Goal: Task Accomplishment & Management: Use online tool/utility

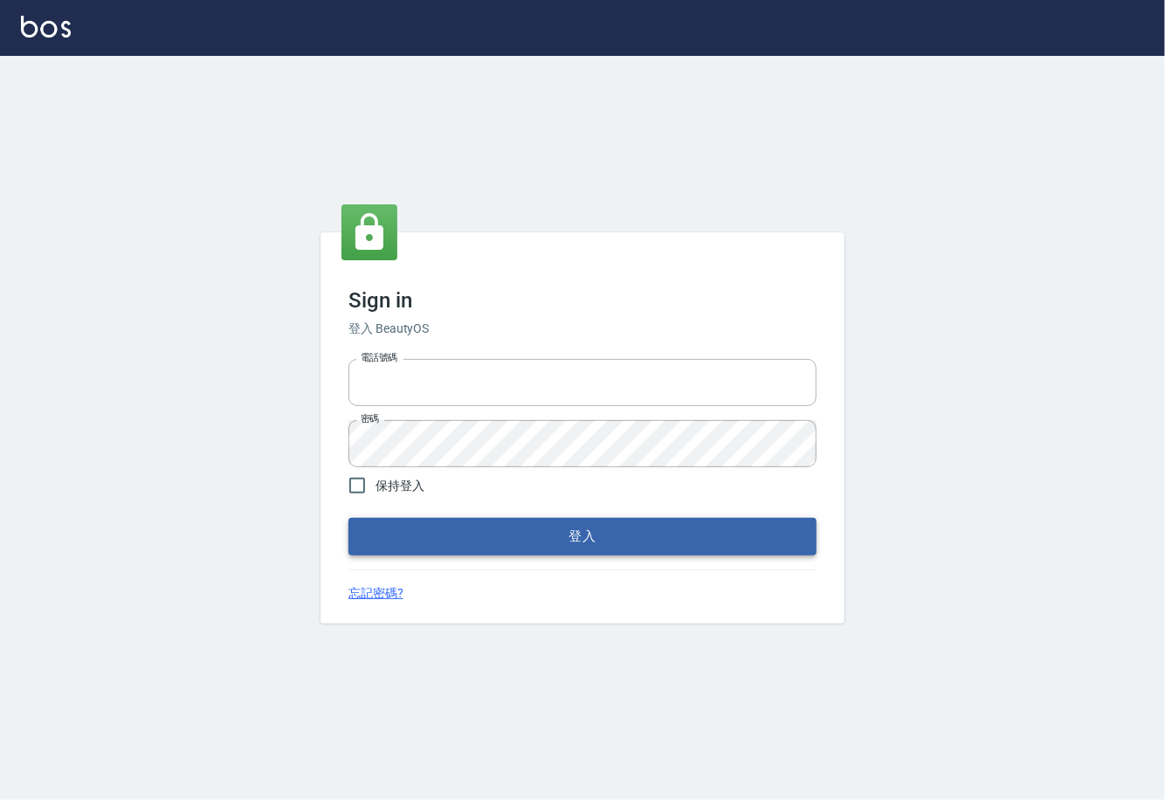
type input "0225929166"
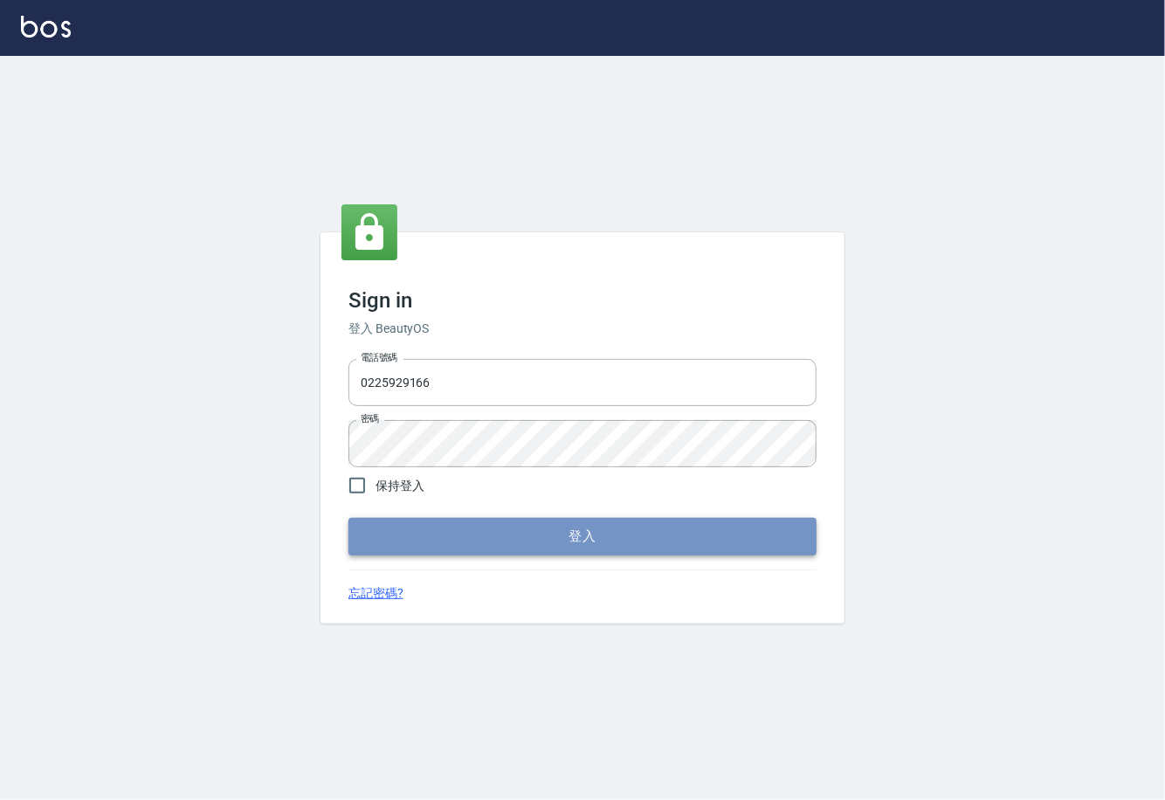
click at [537, 534] on button "登入" at bounding box center [582, 536] width 468 height 37
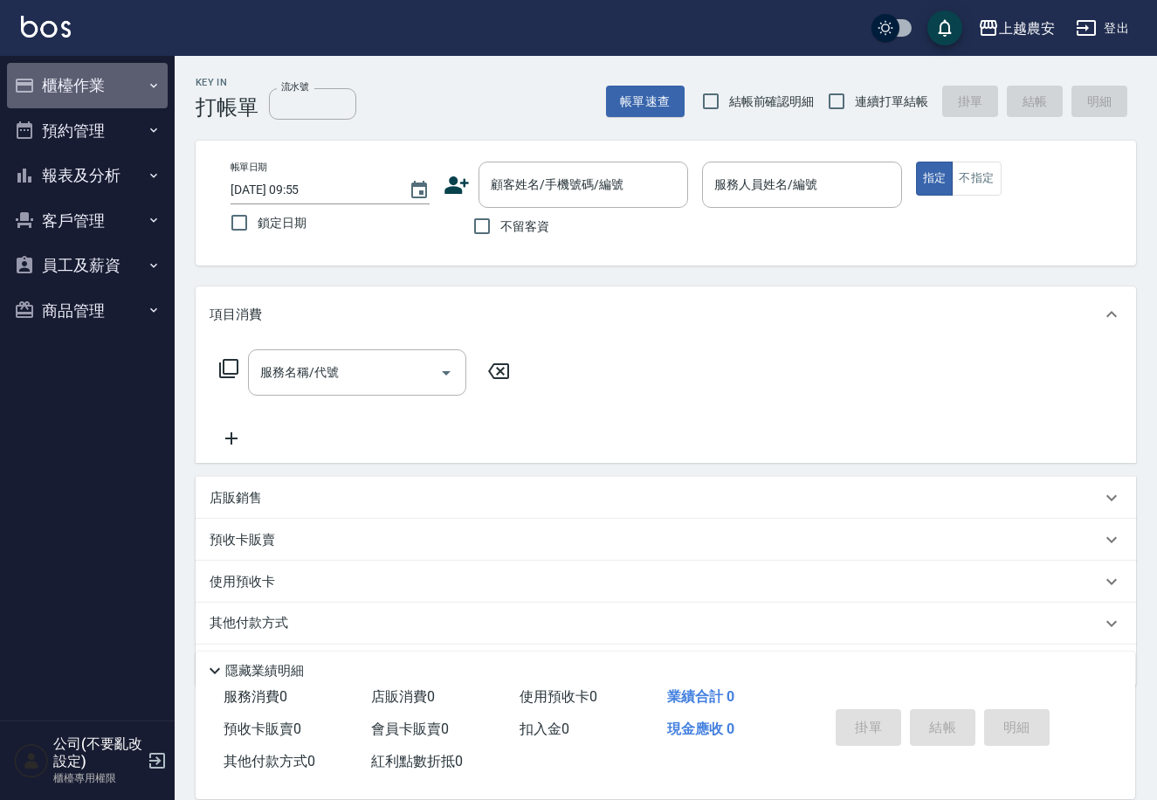
click at [49, 93] on button "櫃檯作業" at bounding box center [87, 85] width 161 height 45
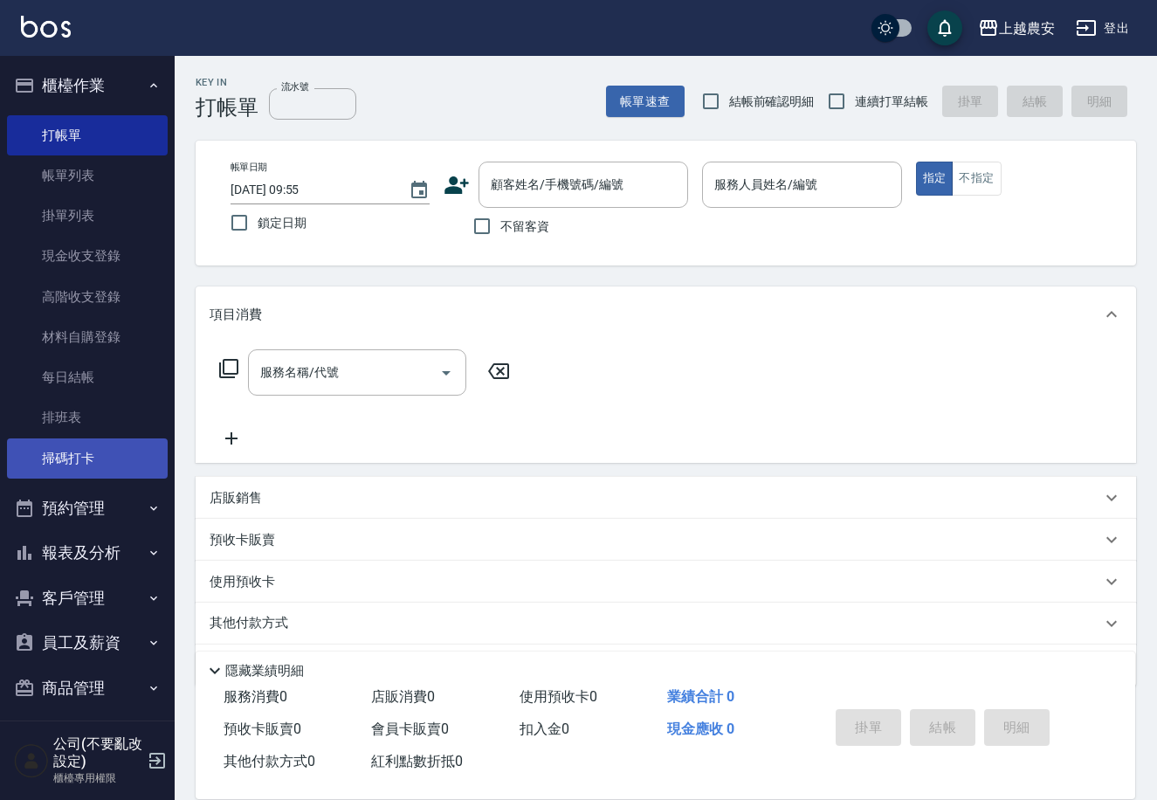
click at [74, 461] on link "掃碼打卡" at bounding box center [87, 458] width 161 height 40
